Goal: Information Seeking & Learning: Learn about a topic

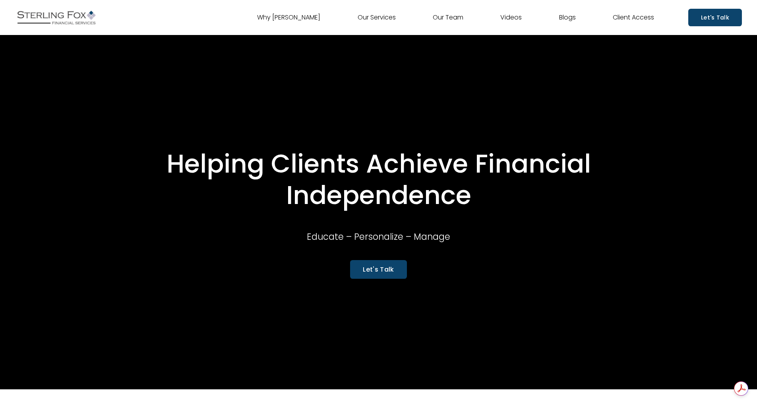
click at [443, 18] on link "Our Team" at bounding box center [448, 17] width 31 height 13
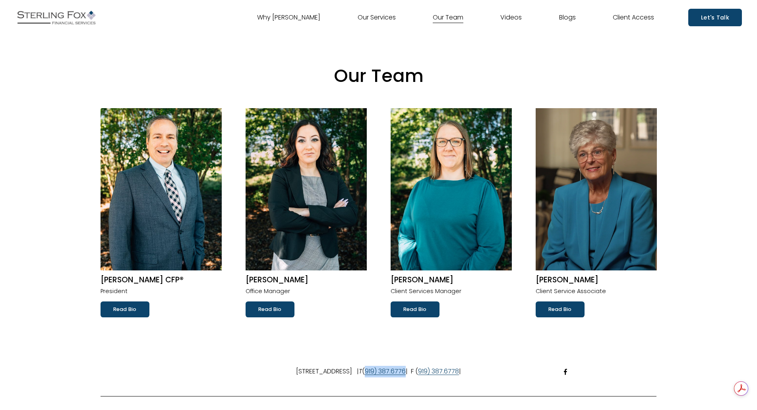
drag, startPoint x: 451, startPoint y: 373, endPoint x: 410, endPoint y: 375, distance: 41.4
click at [409, 375] on p "104 Osterville Dr // Holly Springs, NC 27540-7525 | T ( 919) 387.6776 | F ( 919…" at bounding box center [379, 372] width 556 height 12
copy link "919) 387.6776"
click at [294, 17] on link "Why [PERSON_NAME]" at bounding box center [288, 17] width 63 height 13
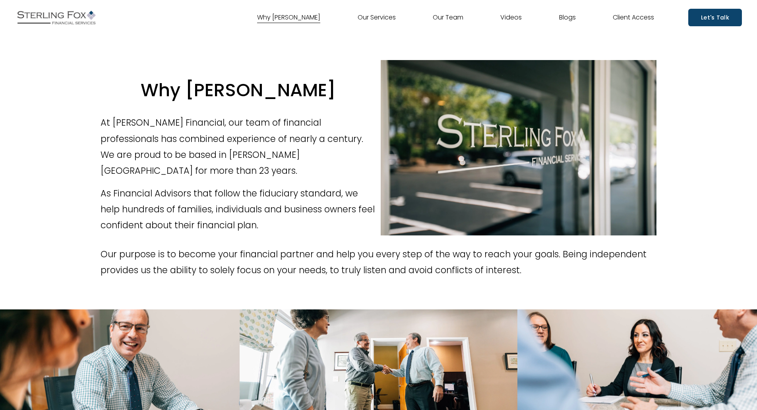
click at [384, 10] on div "Why Sterling Fox Our Services Our Team Videos Blogs Client Access" at bounding box center [334, 18] width 639 height 20
click at [386, 16] on link "Our Services" at bounding box center [377, 17] width 38 height 13
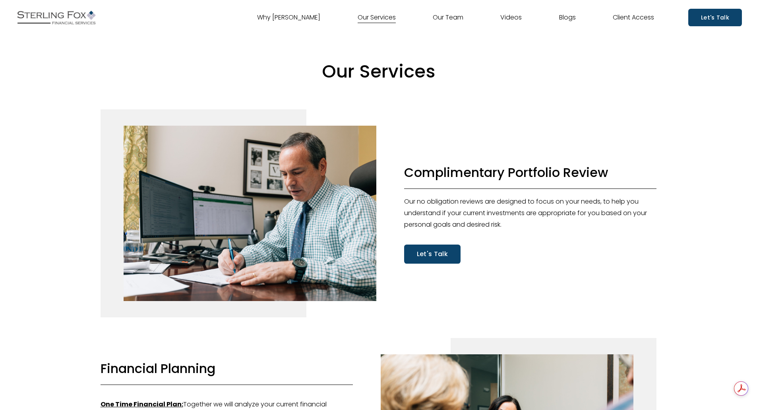
click at [454, 18] on link "Our Team" at bounding box center [448, 17] width 31 height 13
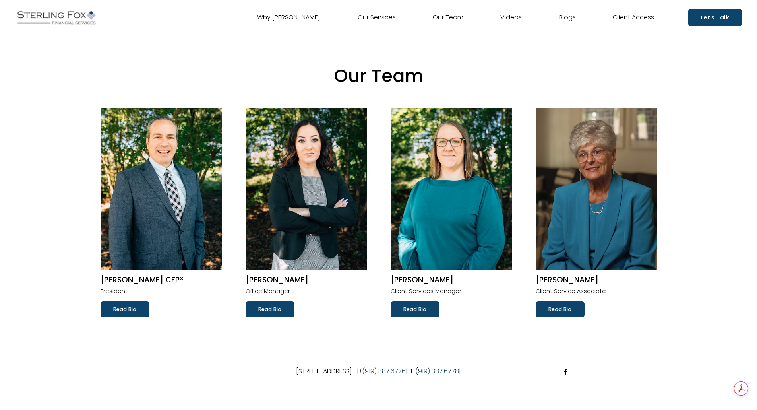
click at [512, 15] on link "Videos" at bounding box center [510, 17] width 21 height 13
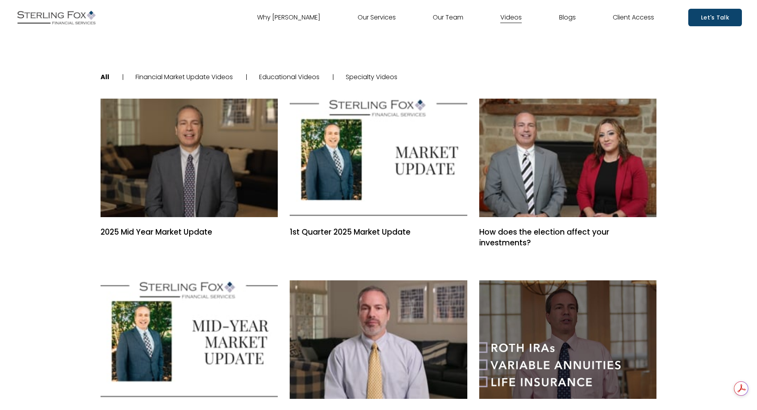
click at [563, 18] on link "Blogs" at bounding box center [567, 17] width 17 height 13
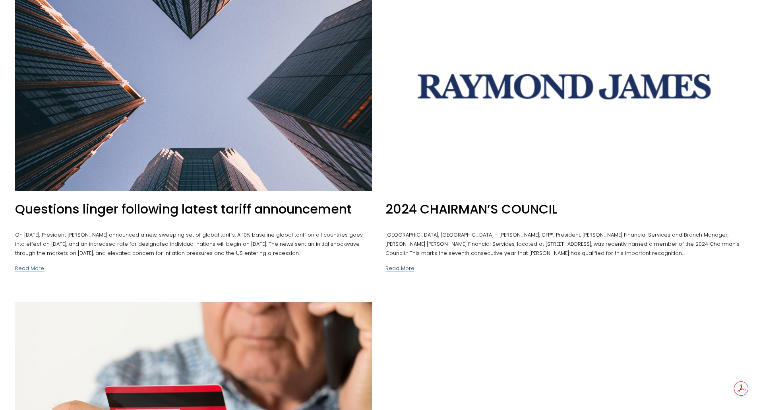
scroll to position [199, 0]
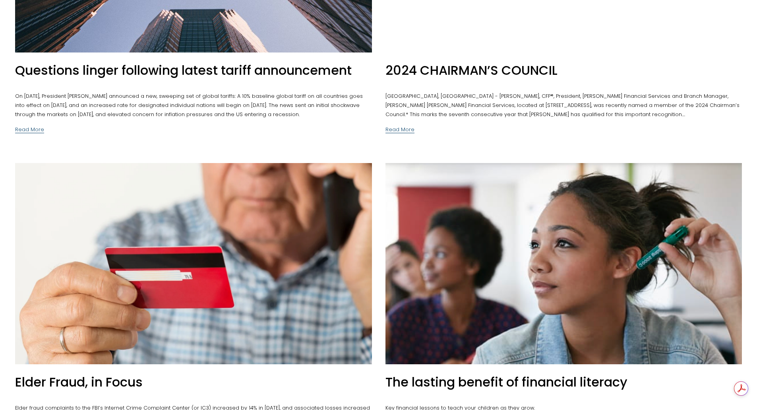
click at [463, 63] on link "2024 CHAIRMAN’S COUNCIL" at bounding box center [471, 70] width 172 height 18
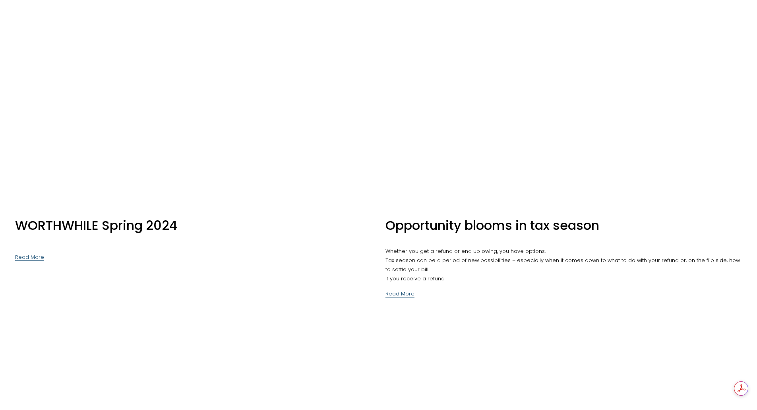
scroll to position [0, 0]
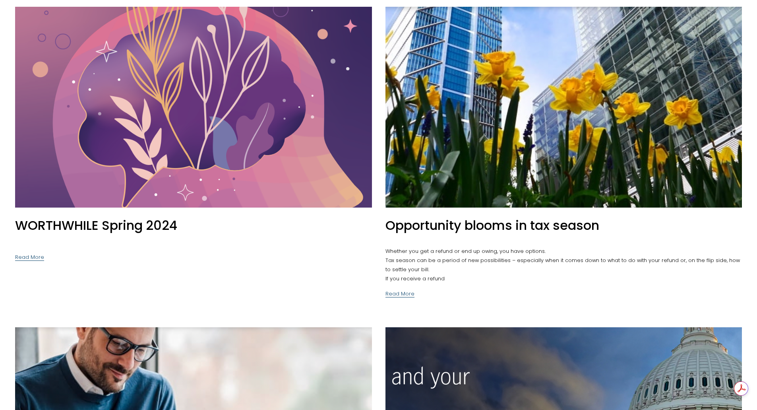
click at [394, 293] on link "Read More" at bounding box center [399, 290] width 29 height 15
